Goal: Transaction & Acquisition: Subscribe to service/newsletter

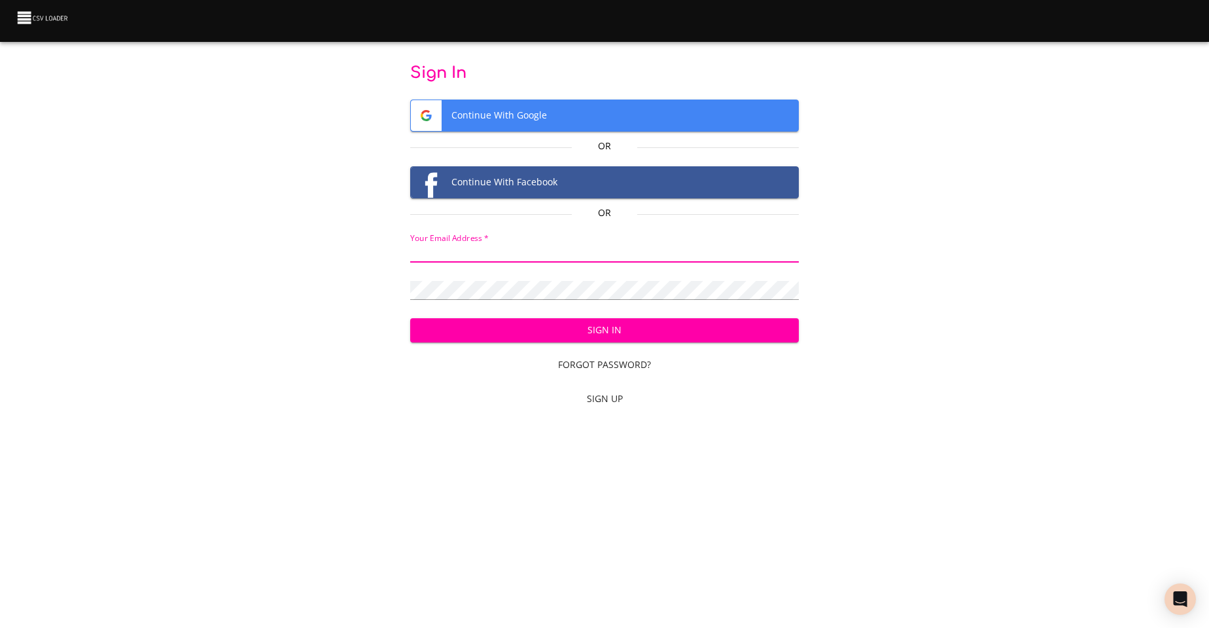
click at [484, 257] on input "email" at bounding box center [604, 252] width 389 height 19
click at [605, 253] on input "email" at bounding box center [604, 252] width 389 height 19
click at [490, 247] on input "email" at bounding box center [604, 252] width 389 height 19
type input "c"
type input "cvanderhoof@breakingthecycle.com"
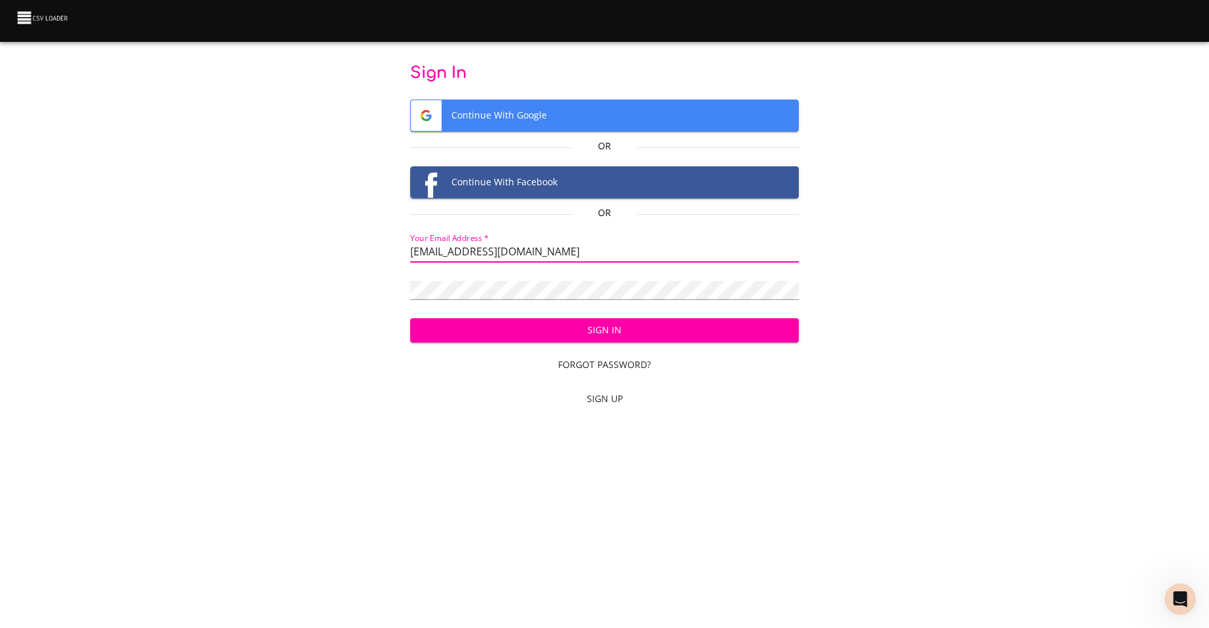
click at [463, 275] on div "Password   *" at bounding box center [604, 284] width 389 height 29
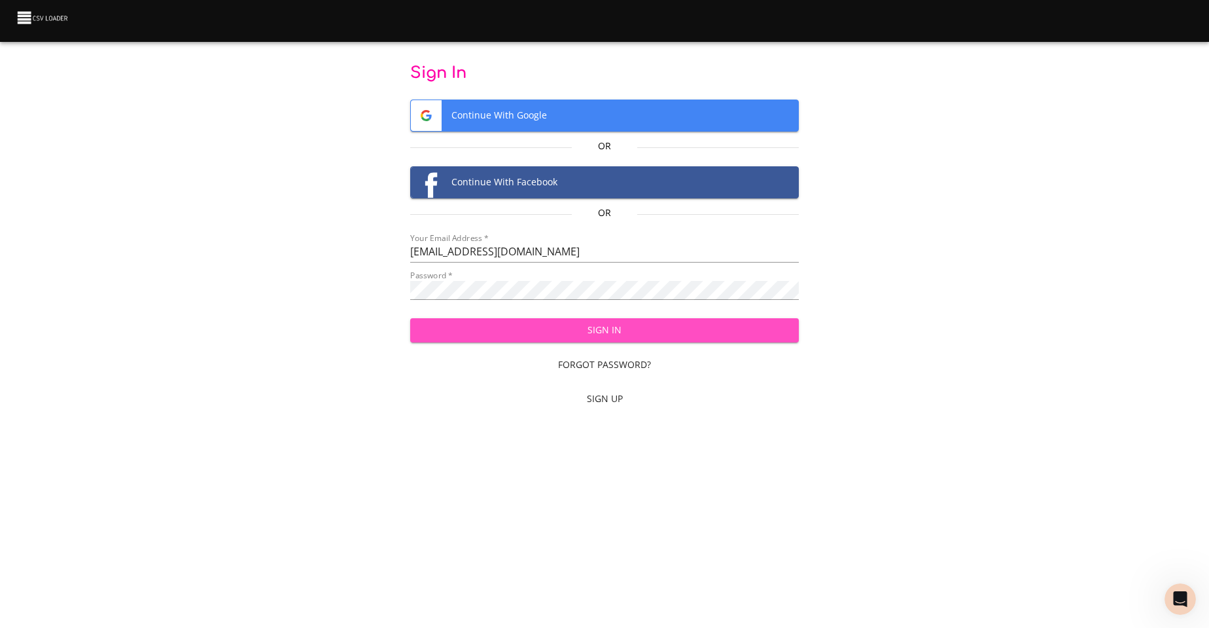
click at [609, 321] on button "Sign In" at bounding box center [604, 330] width 389 height 24
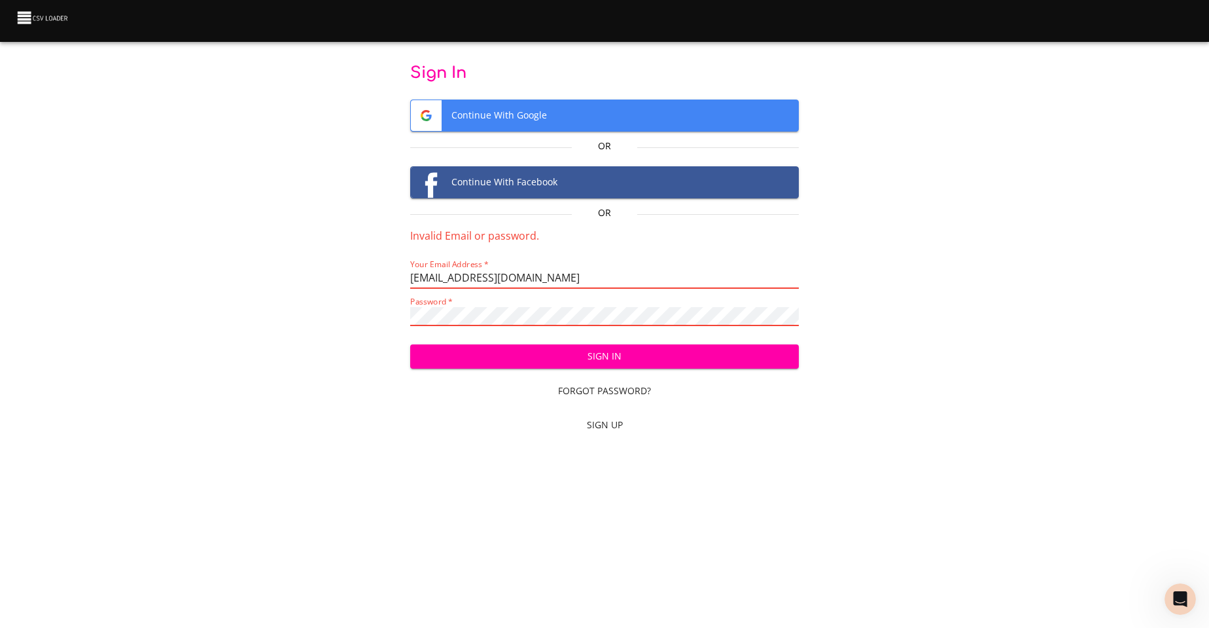
click at [617, 274] on input "cvanderhoof@breakingthecycle.com" at bounding box center [604, 279] width 389 height 19
click at [603, 421] on span "Sign Up" at bounding box center [605, 425] width 379 height 16
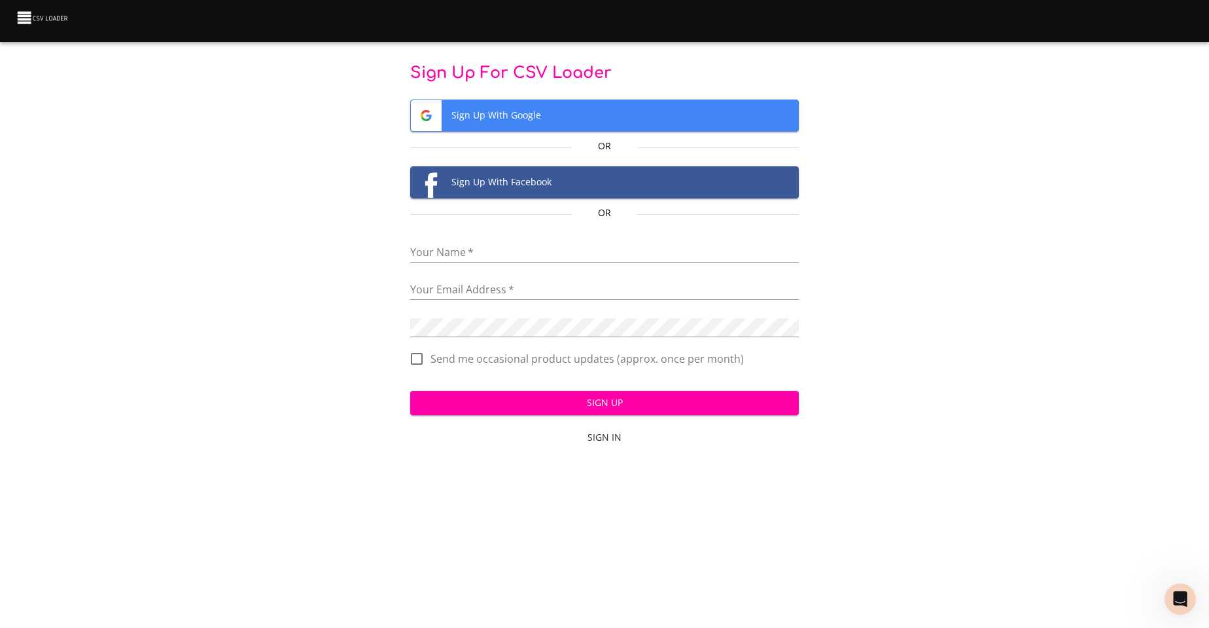
click at [476, 250] on input "text" at bounding box center [604, 252] width 389 height 19
type input "[PERSON_NAME]"
type input "cvanderhoof@breakingthecycle.com"
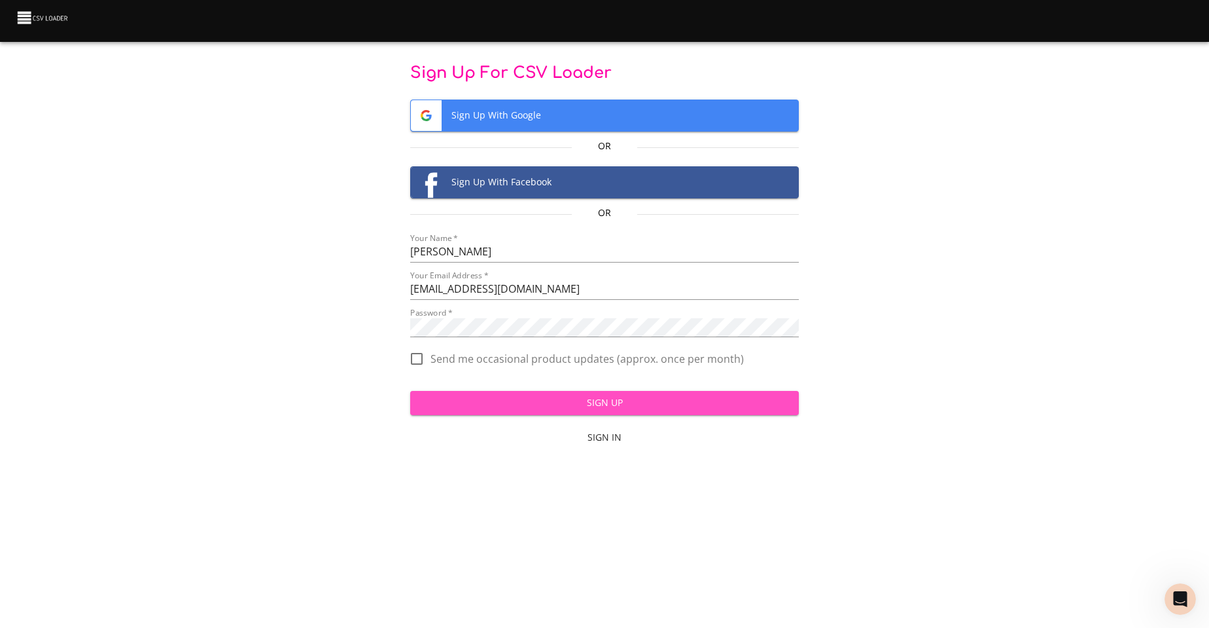
click at [564, 404] on span "Sign Up" at bounding box center [605, 403] width 368 height 16
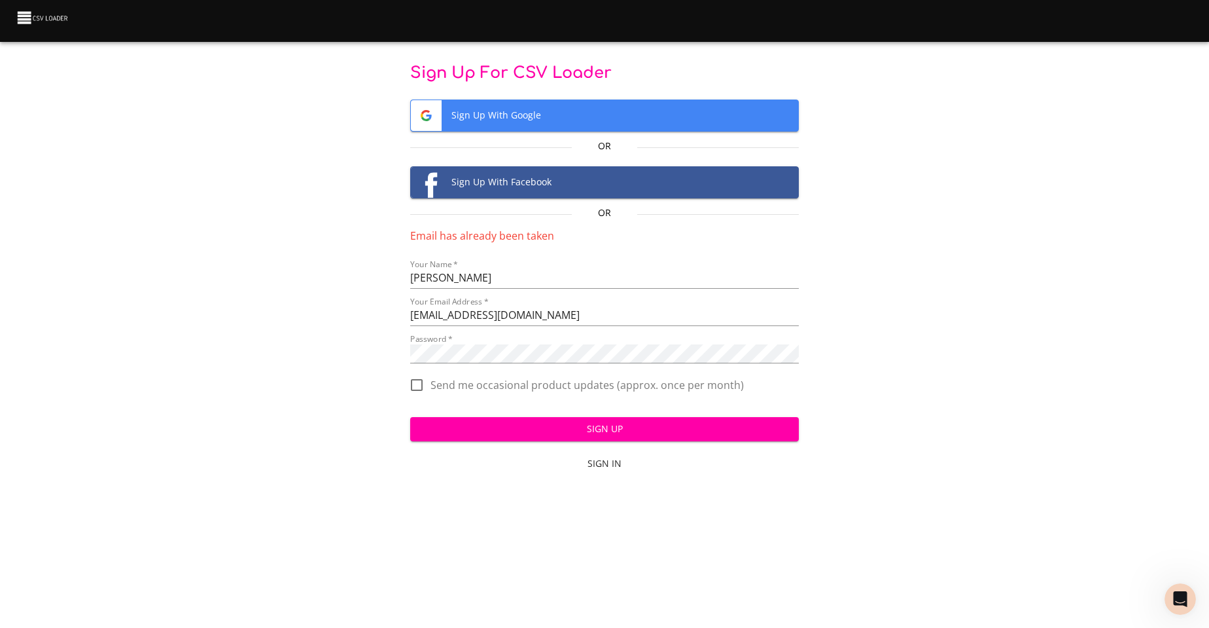
click at [617, 465] on span "Sign In" at bounding box center [605, 464] width 379 height 16
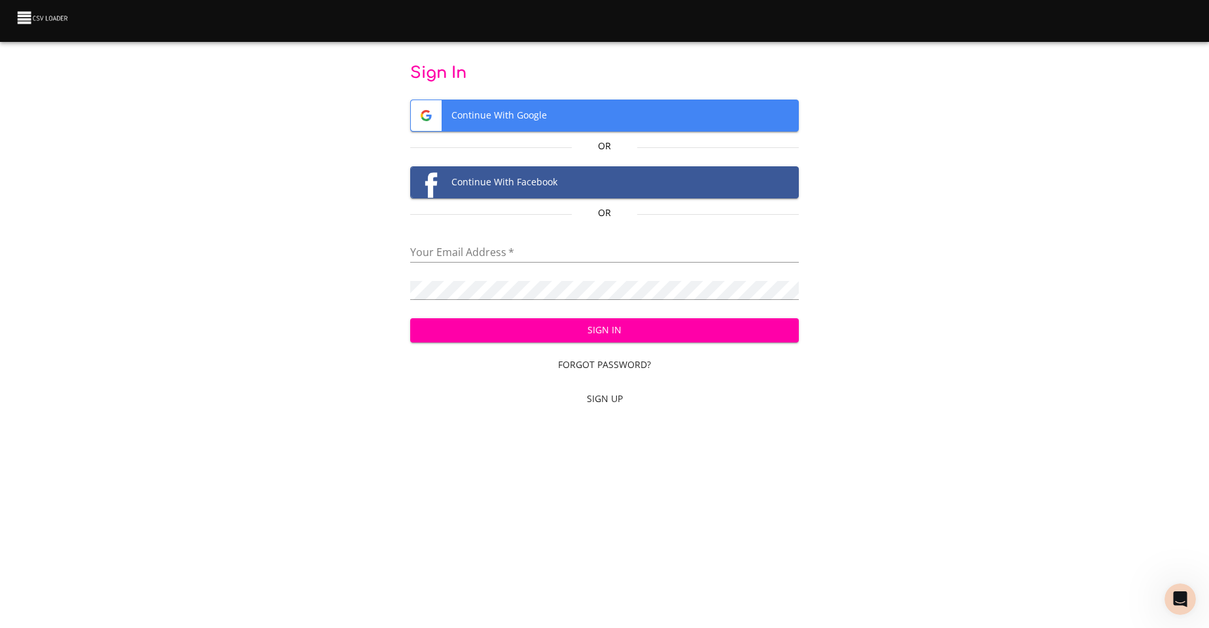
click at [499, 253] on input "email" at bounding box center [604, 252] width 389 height 19
paste input "cvanderhoof@breakingthecycle.com"
type input "cvanderhoof@breakingthecycle.com"
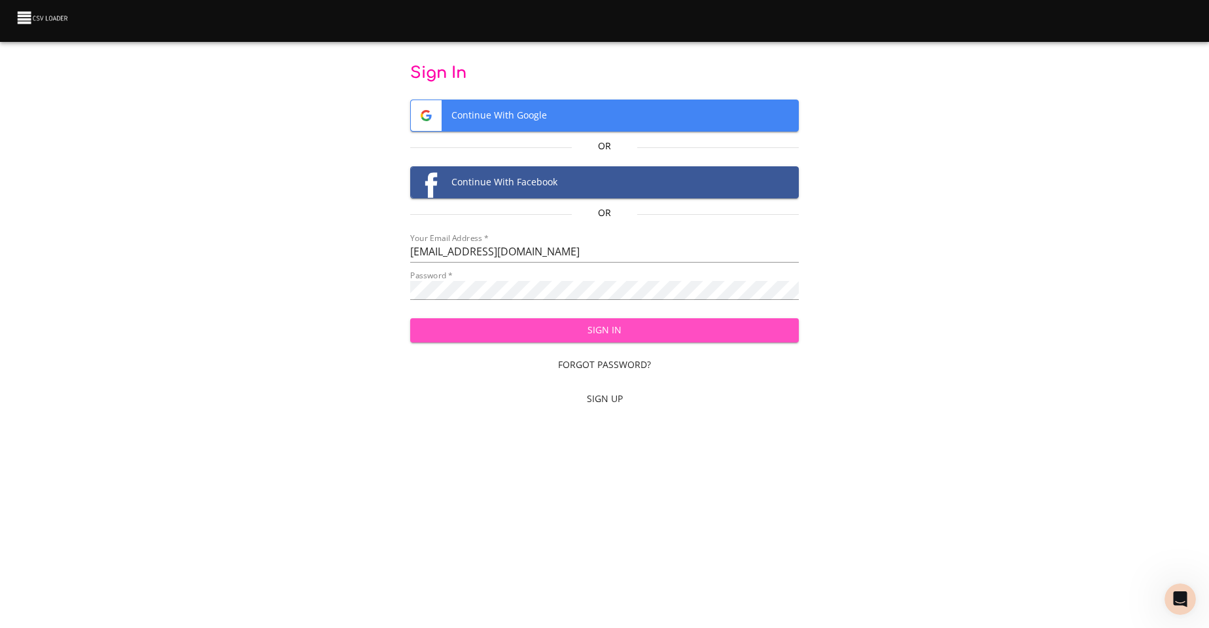
click at [560, 325] on span "Sign In" at bounding box center [605, 330] width 368 height 16
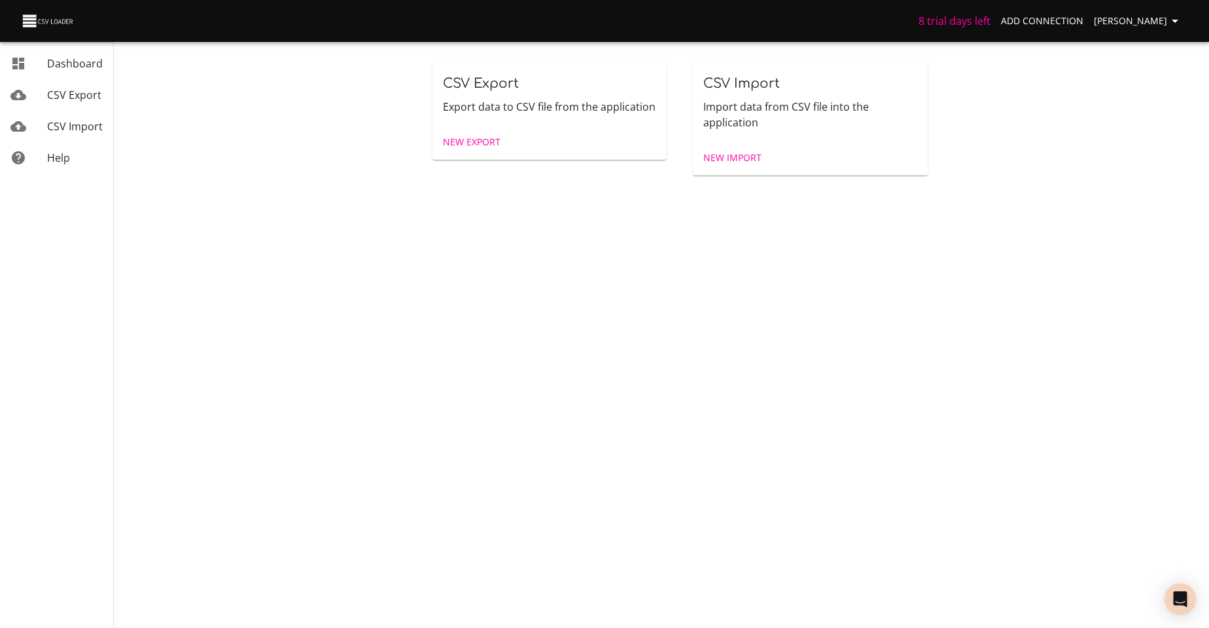
click at [44, 122] on div "mailbox folders" at bounding box center [28, 126] width 37 height 16
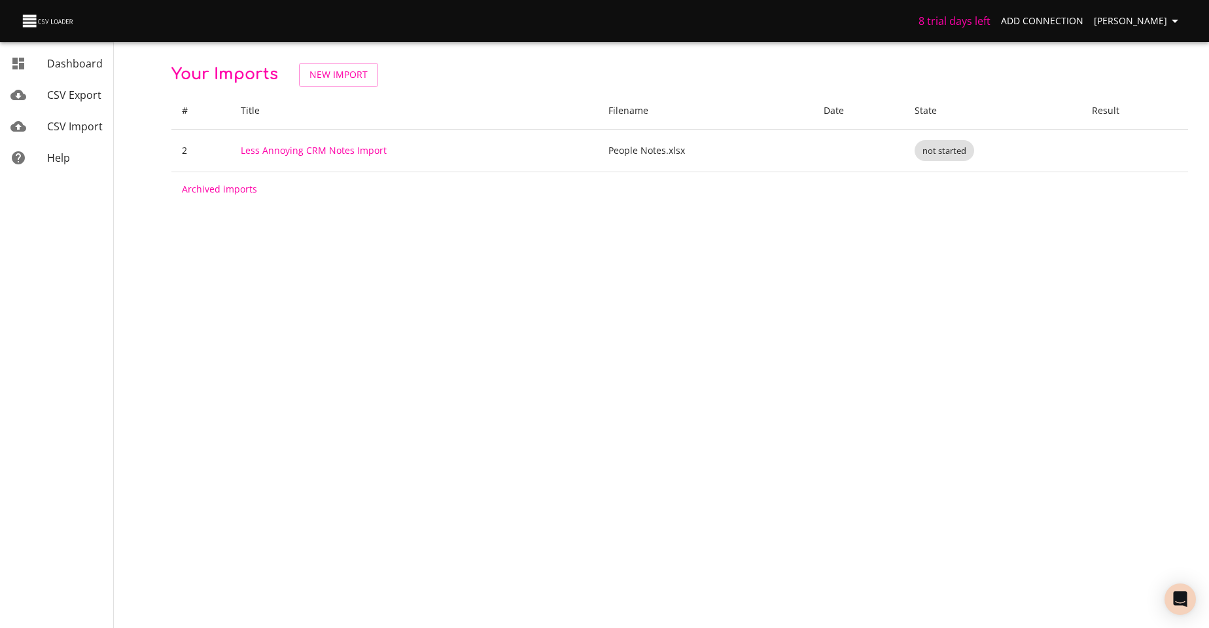
click at [920, 24] on h6 "8 trial days left" at bounding box center [955, 21] width 72 height 18
click at [25, 22] on img at bounding box center [48, 21] width 55 height 18
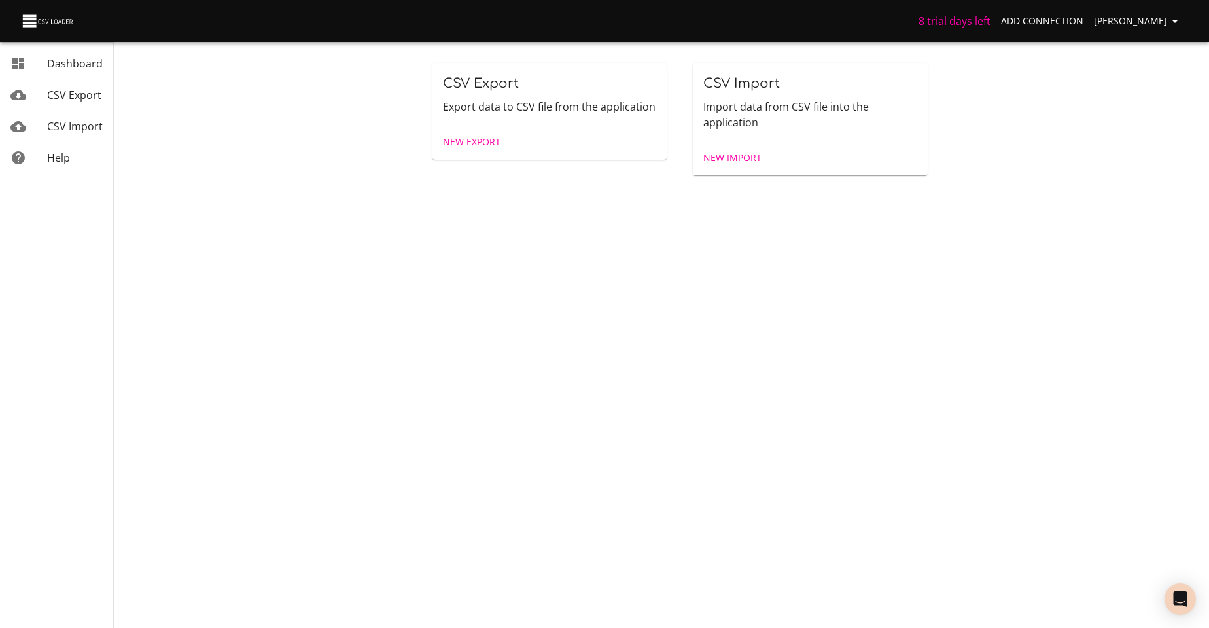
click at [27, 22] on img at bounding box center [48, 21] width 55 height 18
click at [1154, 26] on span "[PERSON_NAME]" at bounding box center [1138, 21] width 89 height 16
click at [1158, 90] on link "Billing" at bounding box center [1149, 97] width 84 height 24
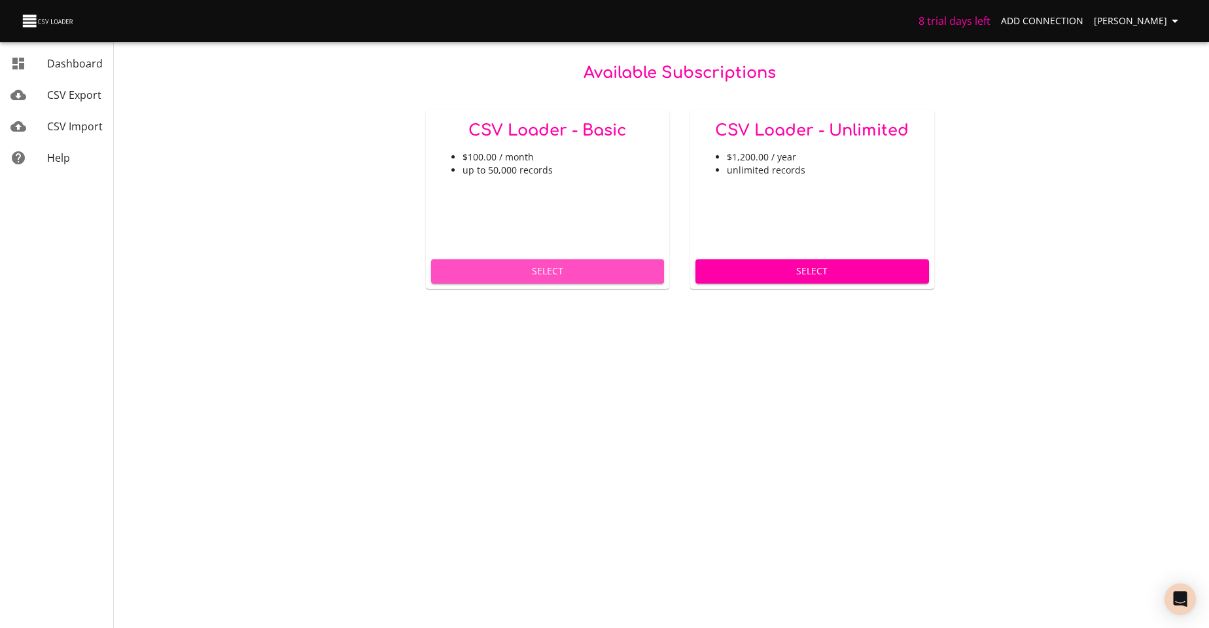
click at [558, 276] on span "Select" at bounding box center [548, 271] width 213 height 16
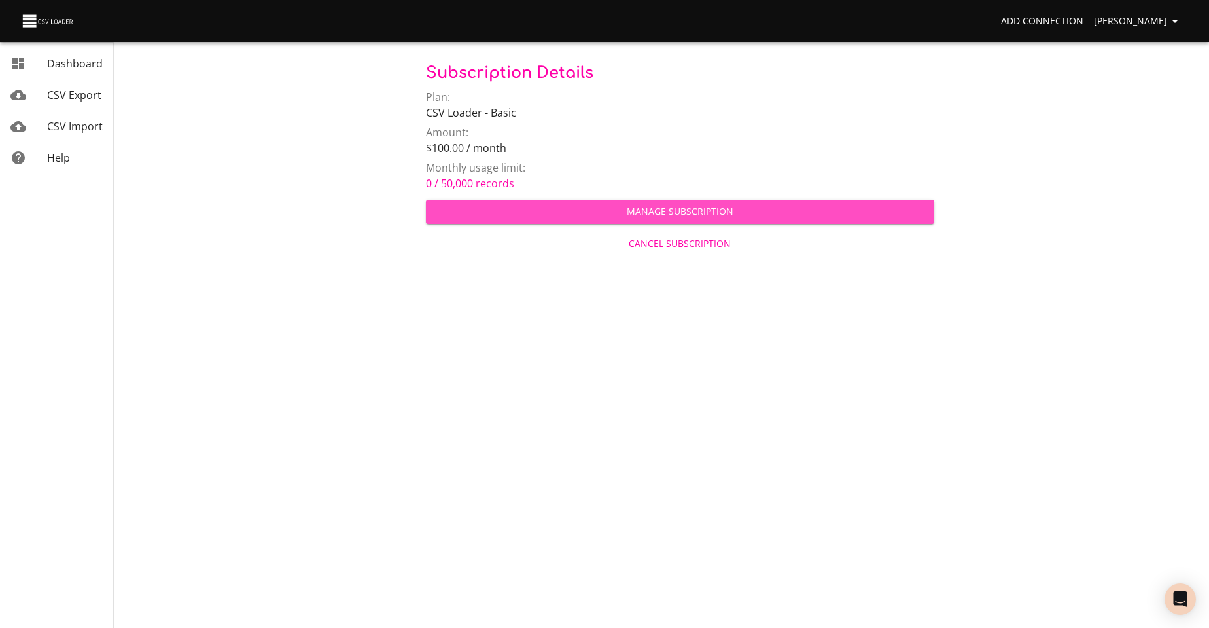
click at [664, 215] on span "Manage Subscription" at bounding box center [681, 212] width 488 height 16
